Goal: Task Accomplishment & Management: Manage account settings

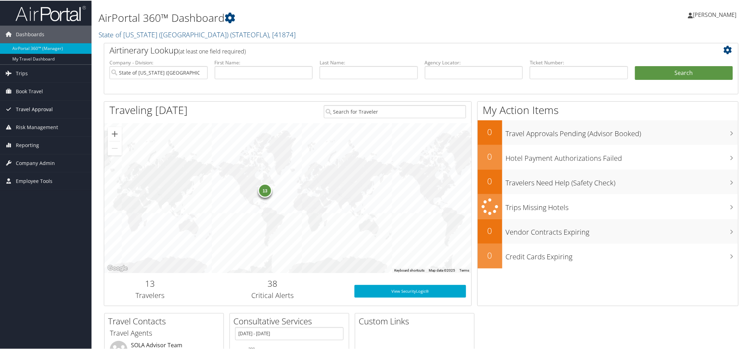
click at [29, 108] on span "Travel Approval" at bounding box center [34, 109] width 37 height 18
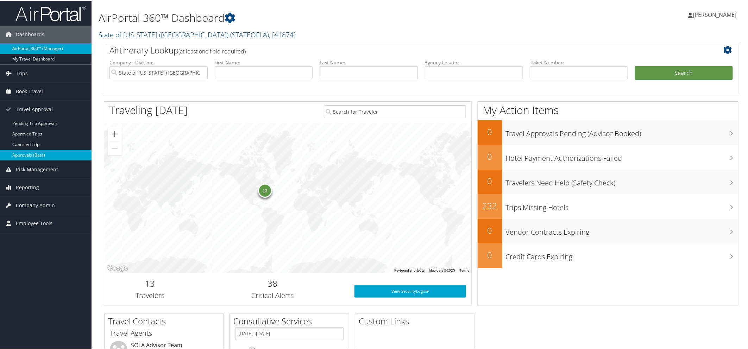
click at [24, 152] on link "Approvals (Beta)" at bounding box center [46, 154] width 92 height 11
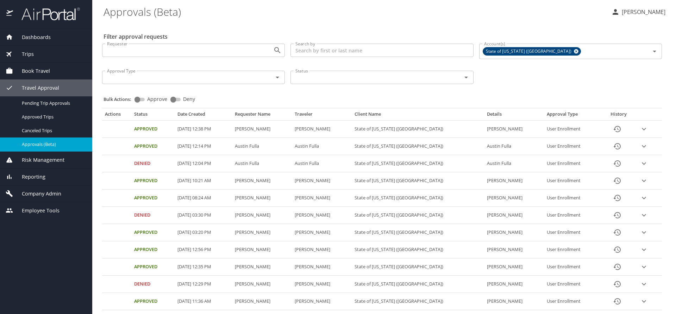
select select "US"
